Goal: Task Accomplishment & Management: Use online tool/utility

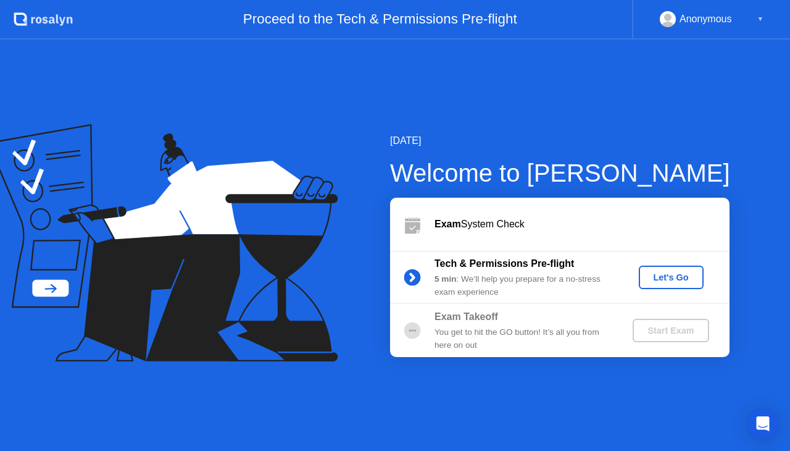
click at [656, 278] on div "Let's Go" at bounding box center [671, 277] width 55 height 10
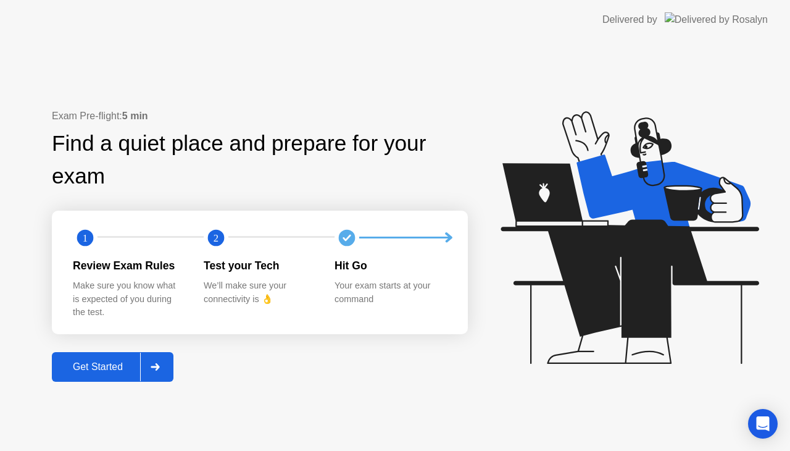
click at [109, 362] on div "Get Started" at bounding box center [98, 366] width 85 height 11
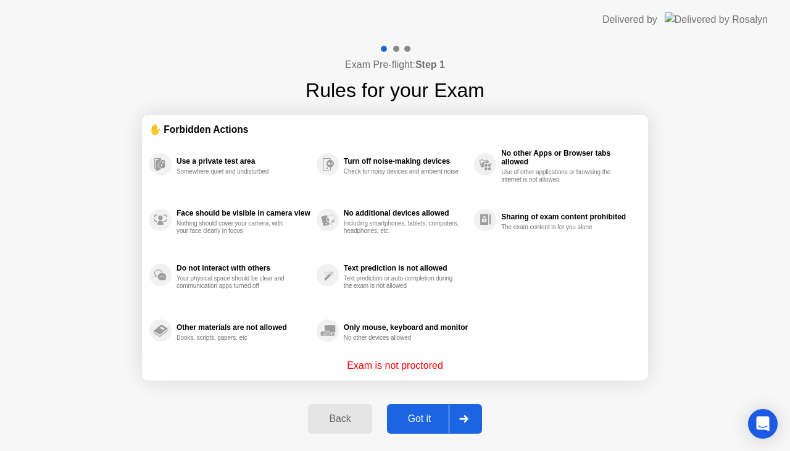
click at [424, 424] on div "Got it" at bounding box center [420, 418] width 58 height 11
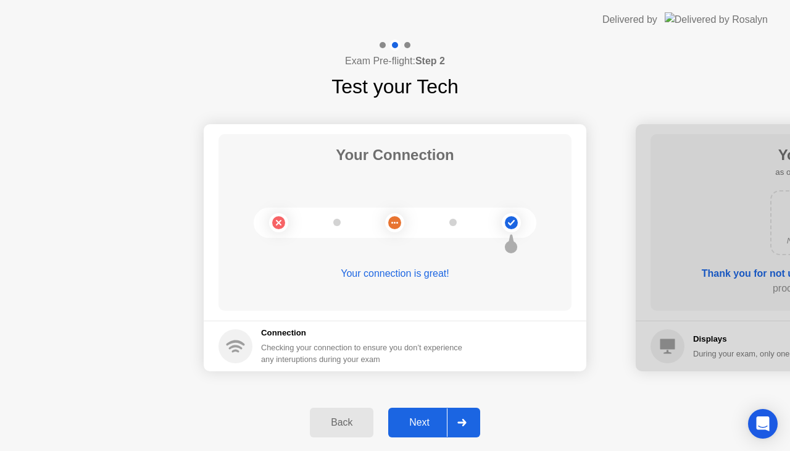
click at [424, 417] on div "Next" at bounding box center [419, 422] width 55 height 11
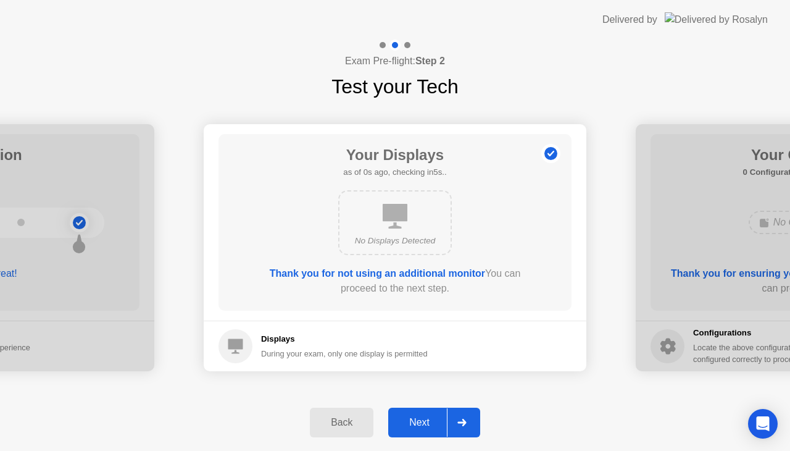
click at [424, 417] on div "Next" at bounding box center [419, 422] width 55 height 11
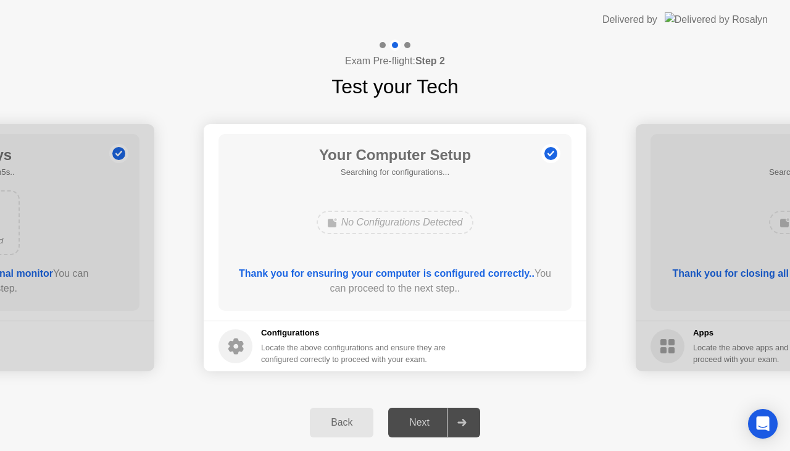
click at [424, 417] on div "Next" at bounding box center [419, 422] width 55 height 11
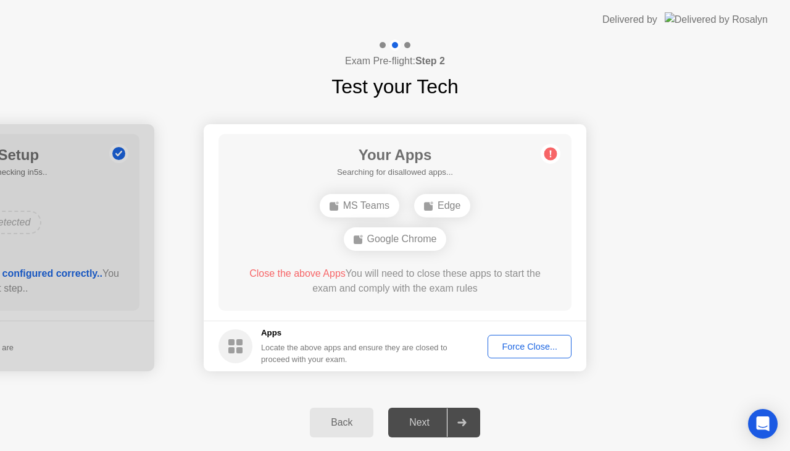
click at [527, 351] on div "Force Close..." at bounding box center [529, 346] width 75 height 10
click at [521, 346] on div "Force Close..." at bounding box center [529, 346] width 75 height 10
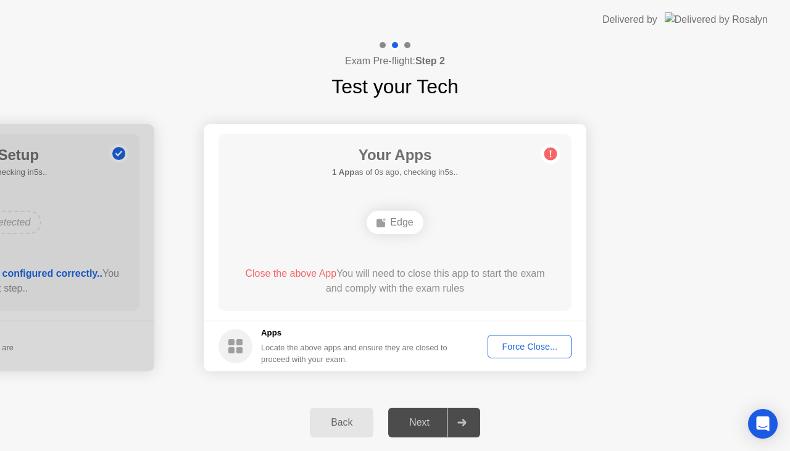
click at [543, 351] on div "Force Close..." at bounding box center [529, 346] width 75 height 10
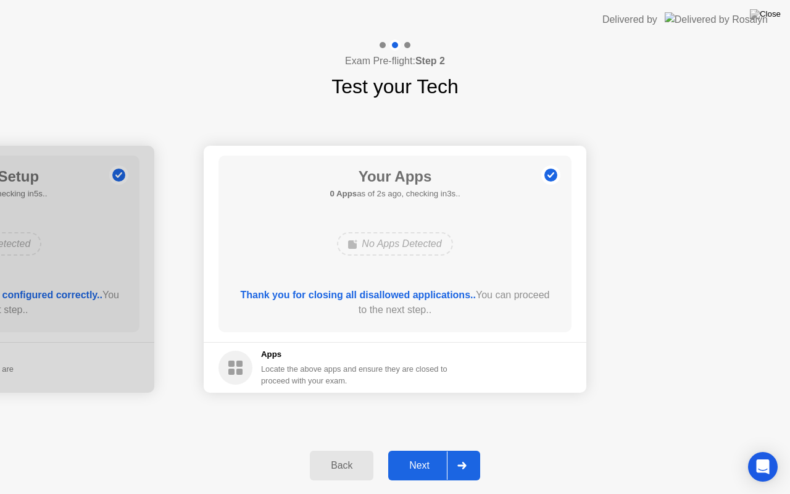
click at [433, 450] on div "Next" at bounding box center [419, 465] width 55 height 11
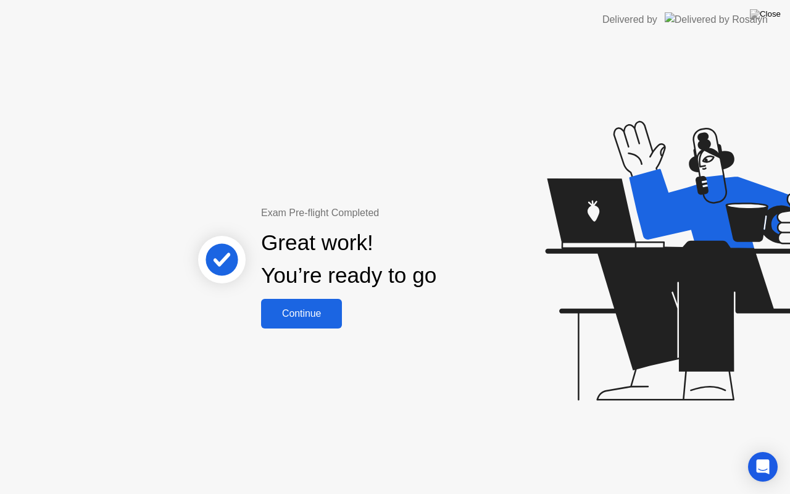
click at [307, 312] on div "Continue" at bounding box center [301, 313] width 73 height 11
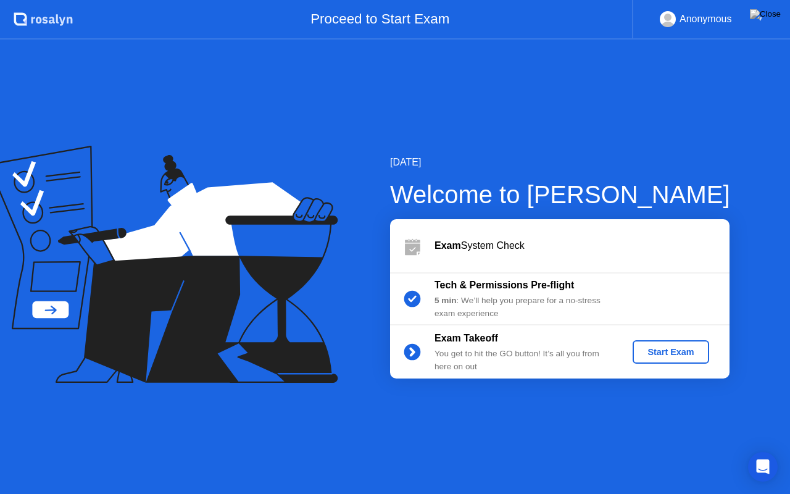
click at [690, 351] on div "Start Exam" at bounding box center [671, 352] width 66 height 10
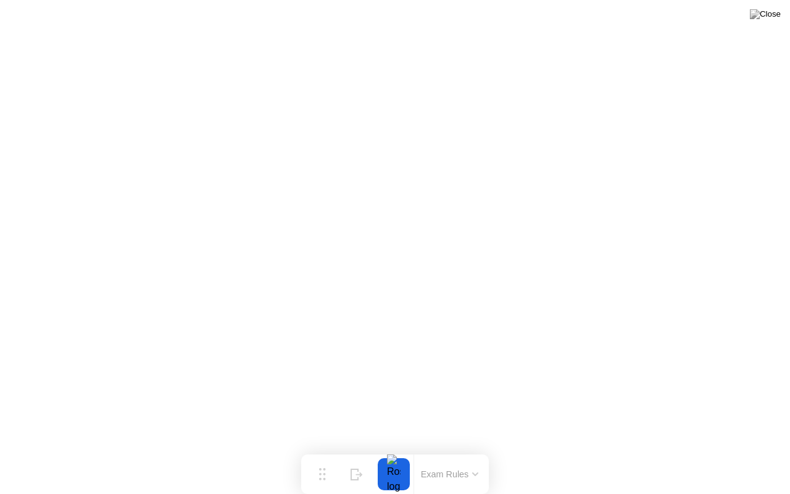
click at [763, 22] on button at bounding box center [765, 14] width 37 height 16
click at [764, 22] on button at bounding box center [765, 14] width 37 height 16
click at [763, 13] on button at bounding box center [765, 14] width 37 height 16
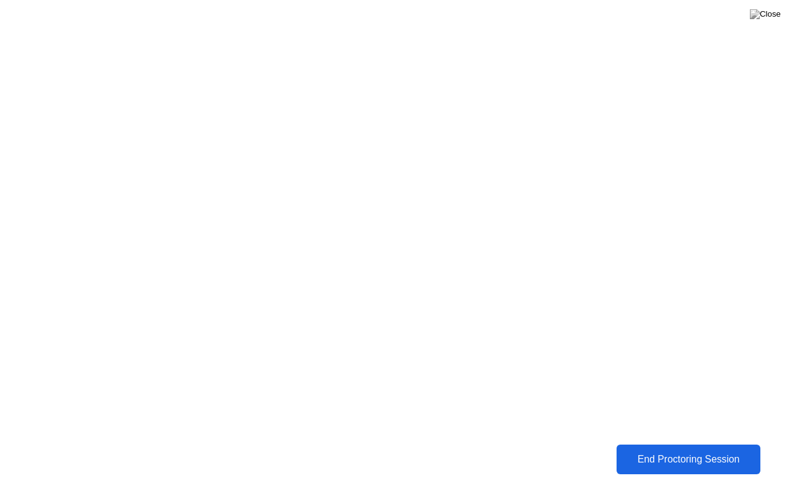
click at [642, 450] on div "End Proctoring Session" at bounding box center [689, 459] width 138 height 11
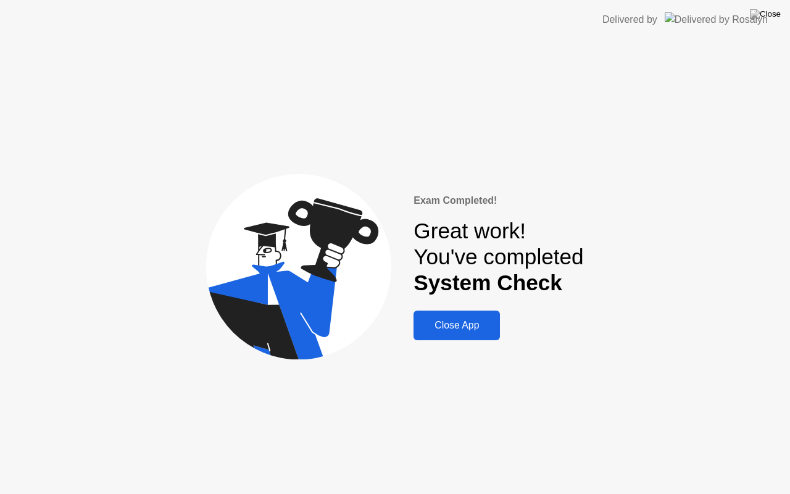
click at [460, 333] on button "Close App" at bounding box center [457, 326] width 86 height 30
